Goal: Communication & Community: Participate in discussion

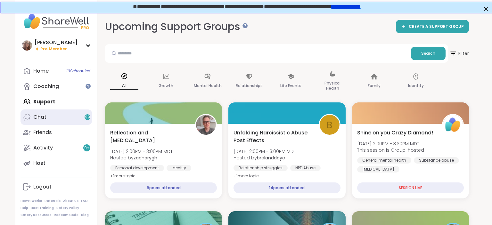
click at [72, 123] on link "Chat 99" at bounding box center [55, 117] width 71 height 15
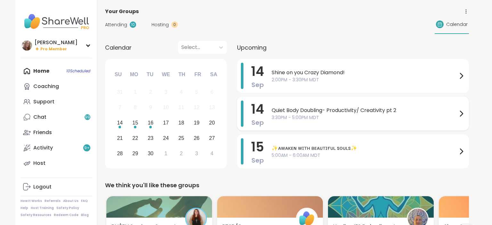
click at [304, 111] on span "Quiet Body Doubling- Productivity/ Creativity pt 2" at bounding box center [365, 111] width 186 height 8
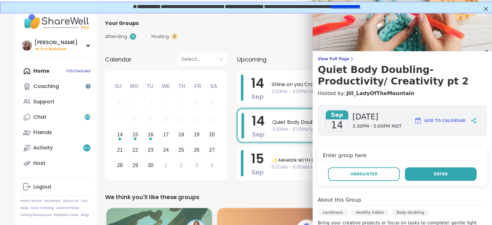
click at [442, 173] on span "Enter" at bounding box center [441, 174] width 14 height 6
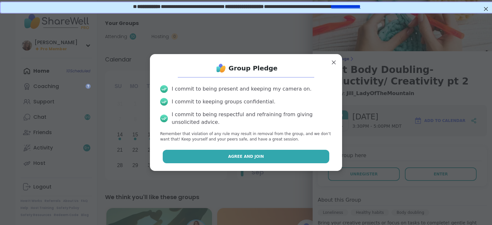
click at [316, 158] on button "Agree and Join" at bounding box center [246, 156] width 167 height 13
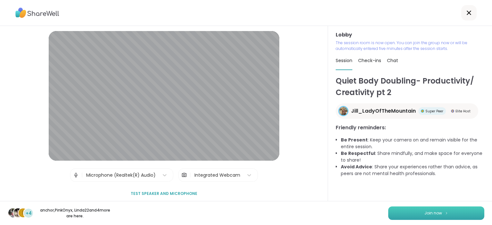
click at [455, 213] on button "Join now" at bounding box center [436, 213] width 96 height 13
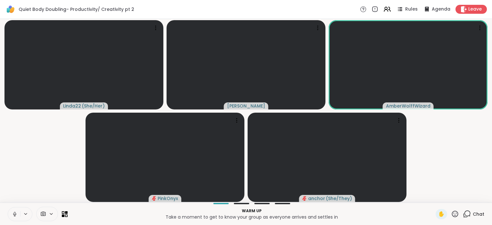
click at [17, 213] on icon at bounding box center [15, 214] width 6 height 6
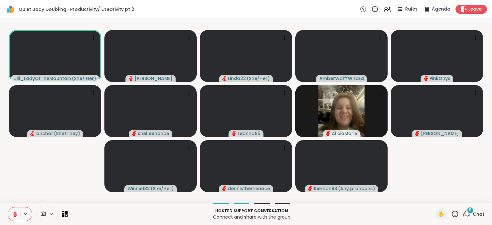
click at [19, 214] on button at bounding box center [14, 214] width 12 height 13
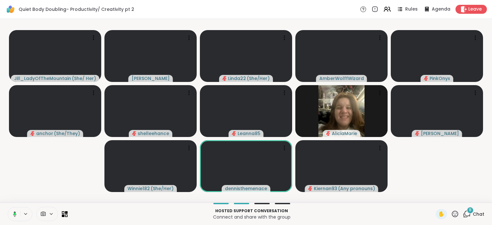
click at [13, 213] on icon at bounding box center [14, 214] width 6 height 6
click at [13, 213] on icon at bounding box center [15, 214] width 6 height 6
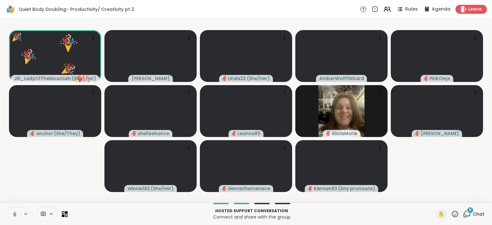
click at [13, 213] on icon at bounding box center [15, 214] width 6 height 6
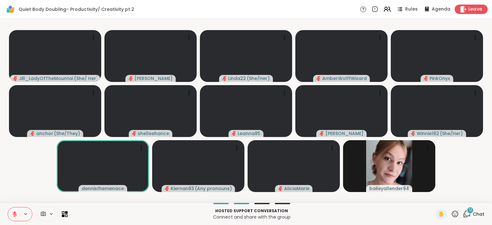
click at [474, 10] on span "Leave" at bounding box center [475, 9] width 14 height 7
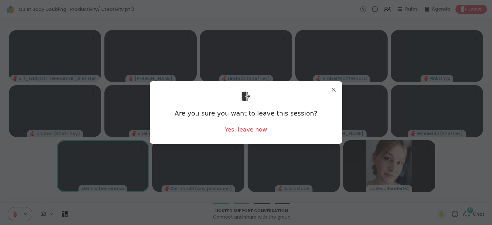
click at [248, 129] on div "Yes, leave now" at bounding box center [246, 130] width 42 height 8
